Goal: Task Accomplishment & Management: Manage account settings

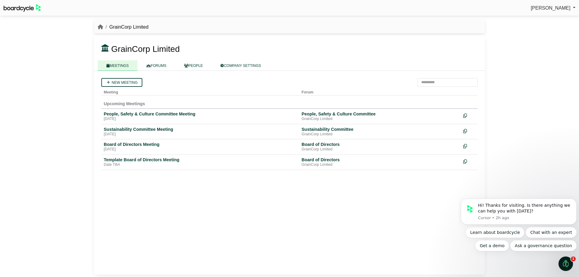
click at [508, 139] on div "Max Crowley Sign Out GrainCorp Limited GrainCorp Limited" at bounding box center [289, 138] width 579 height 277
click at [167, 67] on link "FORUMS" at bounding box center [156, 65] width 38 height 11
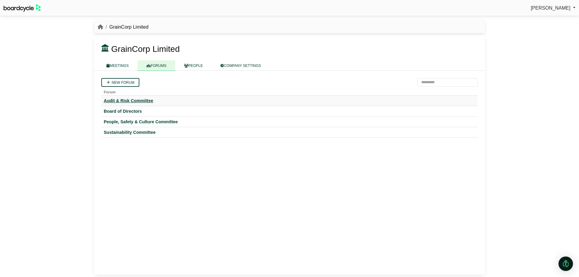
click at [131, 99] on div "Audit & Risk Committee" at bounding box center [289, 100] width 371 height 5
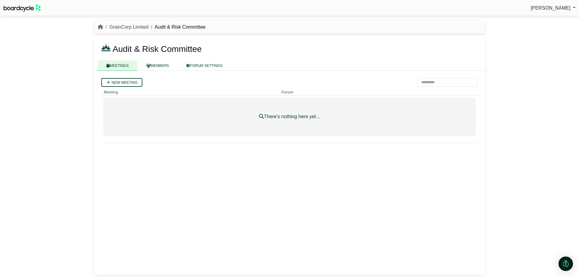
click at [136, 27] on link "GrainCorp Limited" at bounding box center [128, 26] width 39 height 5
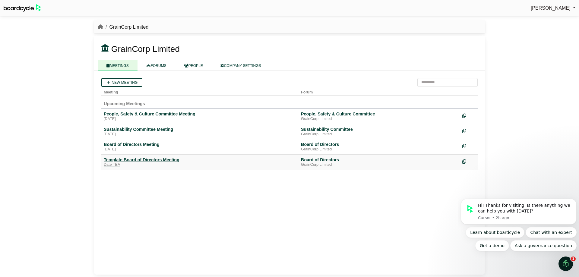
click at [144, 162] on div "Template Board of Directors Meeting" at bounding box center [200, 159] width 192 height 5
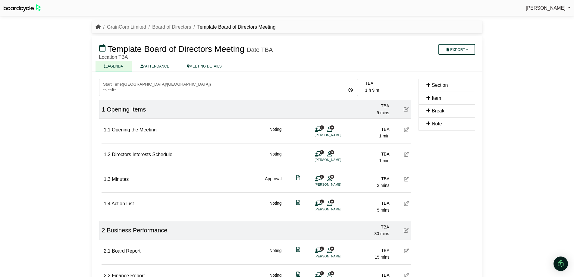
click at [97, 25] on icon "breadcrumb" at bounding box center [98, 26] width 5 height 5
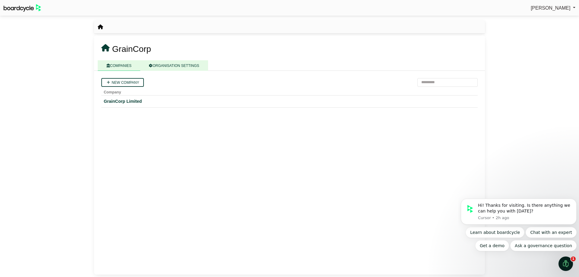
click at [160, 63] on link "ORGANISATION SETTINGS" at bounding box center [173, 65] width 67 height 11
click at [126, 65] on link "COMPANIES" at bounding box center [119, 65] width 42 height 11
click at [569, 8] on span "[PERSON_NAME]" at bounding box center [550, 7] width 40 height 5
click at [136, 100] on div "GrainCorp Limited" at bounding box center [289, 101] width 371 height 7
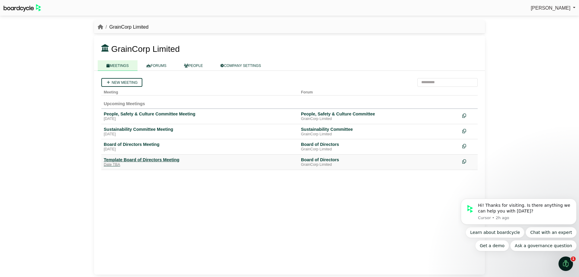
click at [138, 158] on div "Template Board of Directors Meeting" at bounding box center [200, 159] width 192 height 5
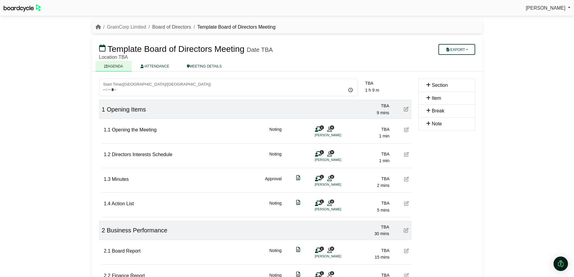
click at [162, 25] on link "Board of Directors" at bounding box center [171, 26] width 39 height 5
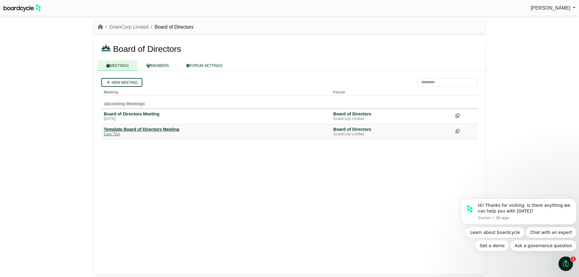
click at [131, 127] on div "Template Board of Directors Meeting" at bounding box center [216, 129] width 224 height 5
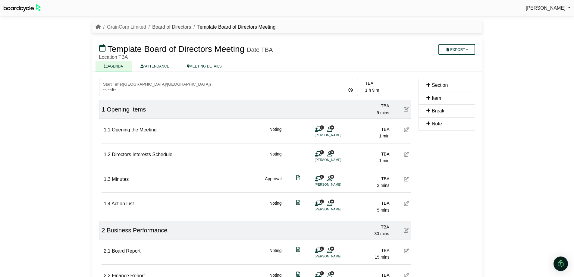
click at [163, 27] on link "Board of Directors" at bounding box center [171, 26] width 39 height 5
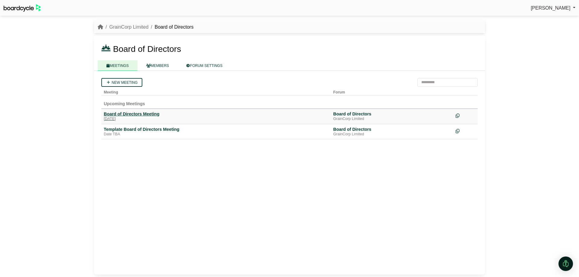
click at [129, 111] on div "Board of Directors Meeting" at bounding box center [216, 113] width 224 height 5
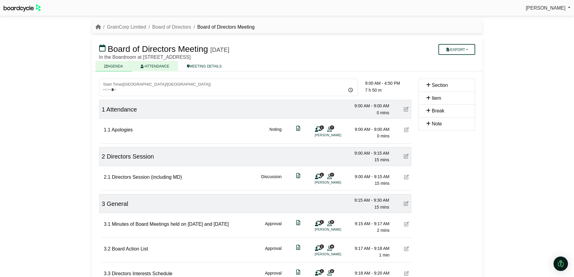
click at [158, 64] on link "ATTENDANCE" at bounding box center [155, 66] width 46 height 11
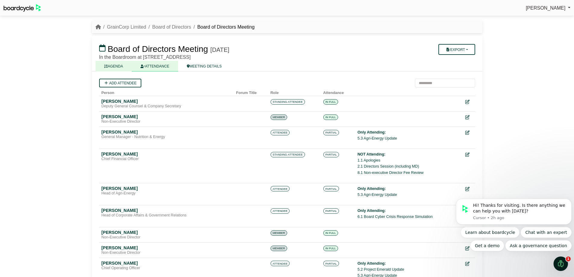
click at [117, 65] on link "AGENDA" at bounding box center [114, 66] width 36 height 11
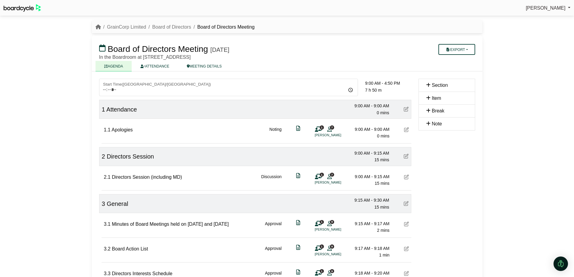
click at [331, 177] on icon at bounding box center [329, 176] width 5 height 0
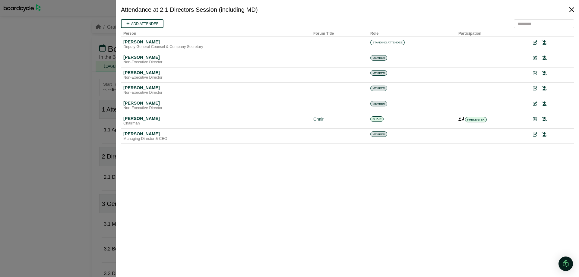
click at [571, 9] on button "Close" at bounding box center [571, 10] width 10 height 10
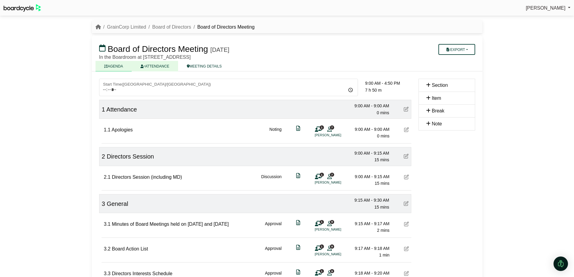
click at [165, 69] on link "ATTENDANCE" at bounding box center [155, 66] width 46 height 11
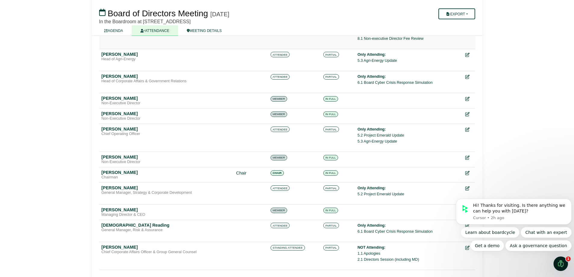
scroll to position [142, 0]
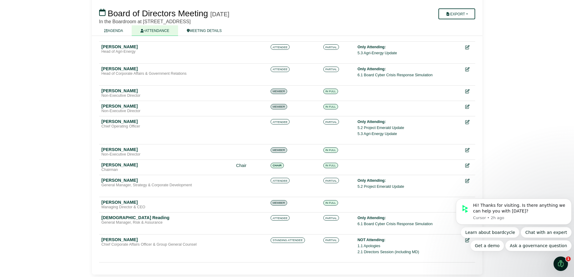
click at [463, 240] on div "Learn about boardcycle Chat with an expert Get a demo Ask a governance question" at bounding box center [514, 239] width 116 height 24
click at [463, 241] on div "Learn about boardcycle Chat with an expert Get a demo Ask a governance question" at bounding box center [514, 239] width 116 height 24
click at [564, 264] on icon "Open Intercom Messenger" at bounding box center [561, 264] width 10 height 10
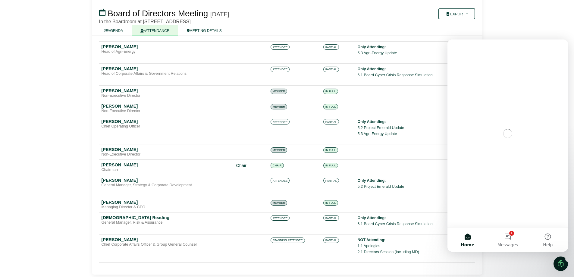
scroll to position [0, 0]
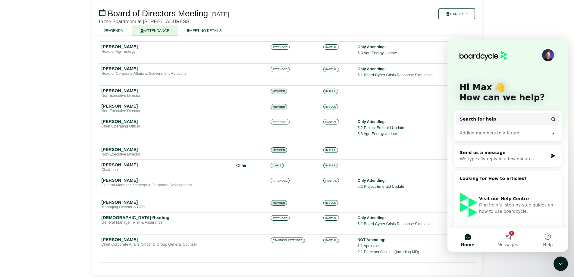
click at [560, 266] on icon "Close Intercom Messenger" at bounding box center [560, 263] width 7 height 7
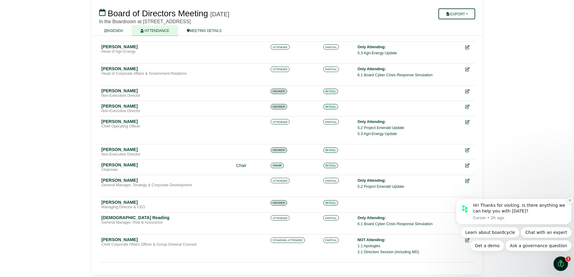
click at [569, 200] on icon "Dismiss notification" at bounding box center [569, 200] width 3 height 3
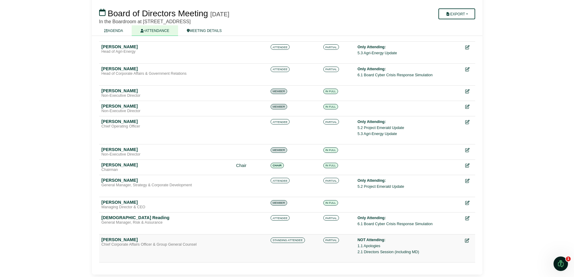
click at [466, 239] on icon at bounding box center [467, 240] width 4 height 4
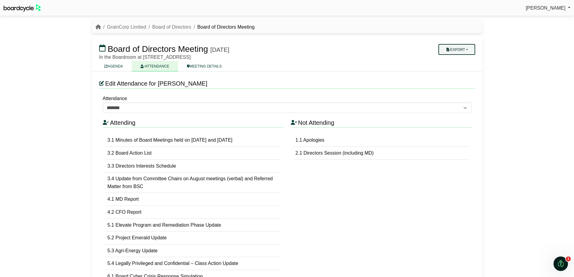
click at [464, 53] on button "Export" at bounding box center [456, 49] width 36 height 11
click at [461, 48] on button "Export" at bounding box center [456, 49] width 36 height 11
click at [460, 46] on button "Export" at bounding box center [456, 49] width 36 height 11
click at [454, 61] on link "Agenda" at bounding box center [463, 59] width 52 height 9
